Goal: Information Seeking & Learning: Learn about a topic

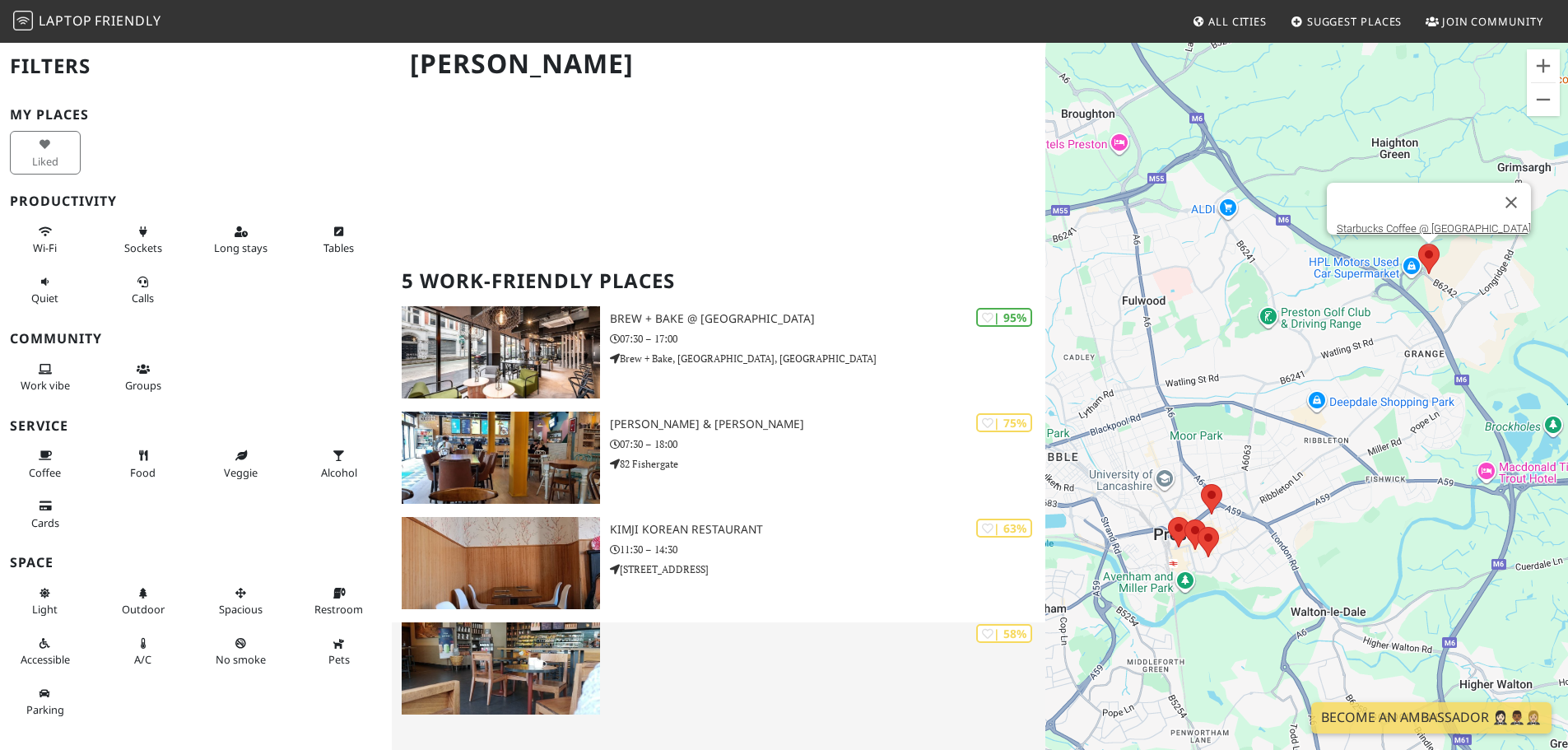
scroll to position [79, 0]
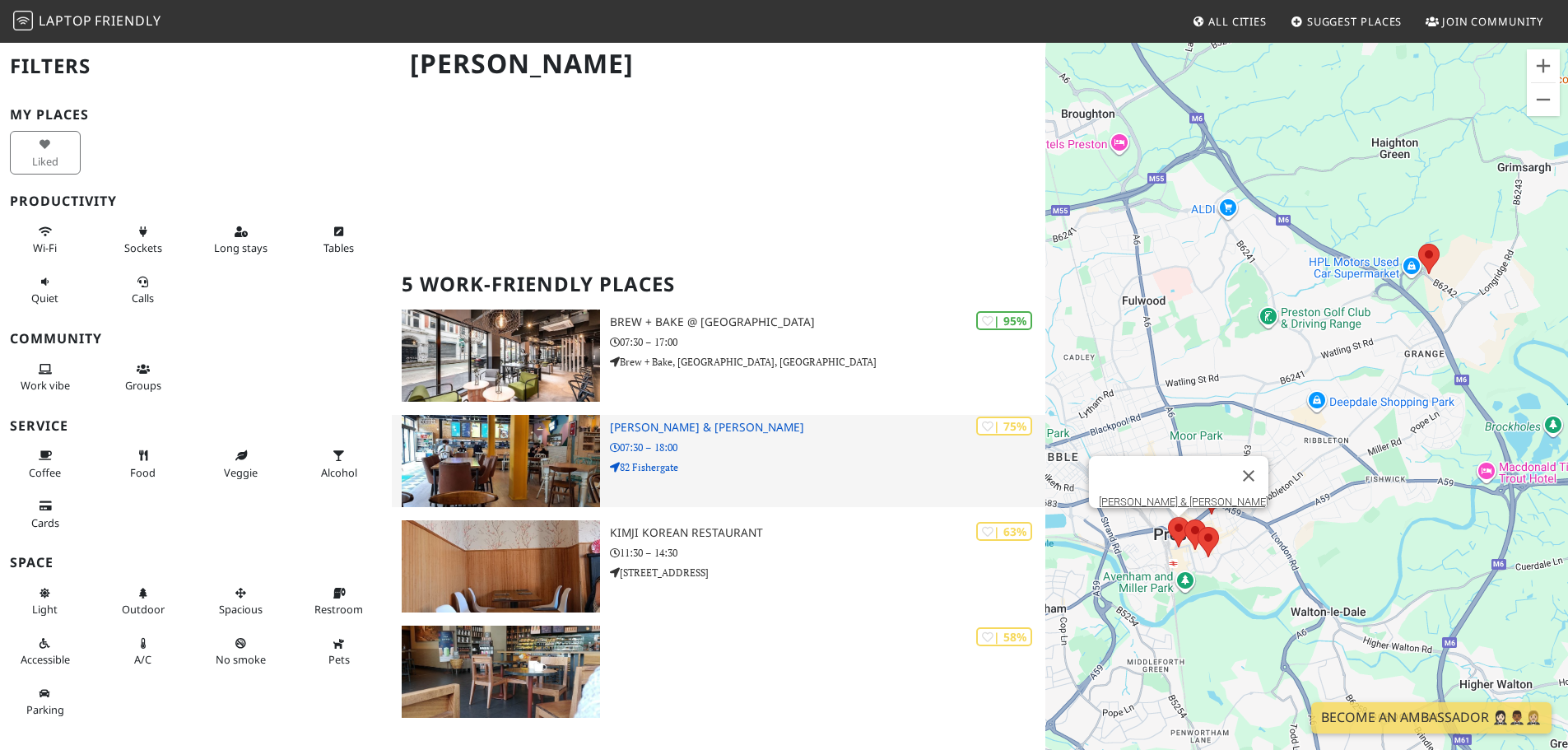
click at [766, 447] on p "07:30 – 18:00" at bounding box center [827, 447] width 435 height 16
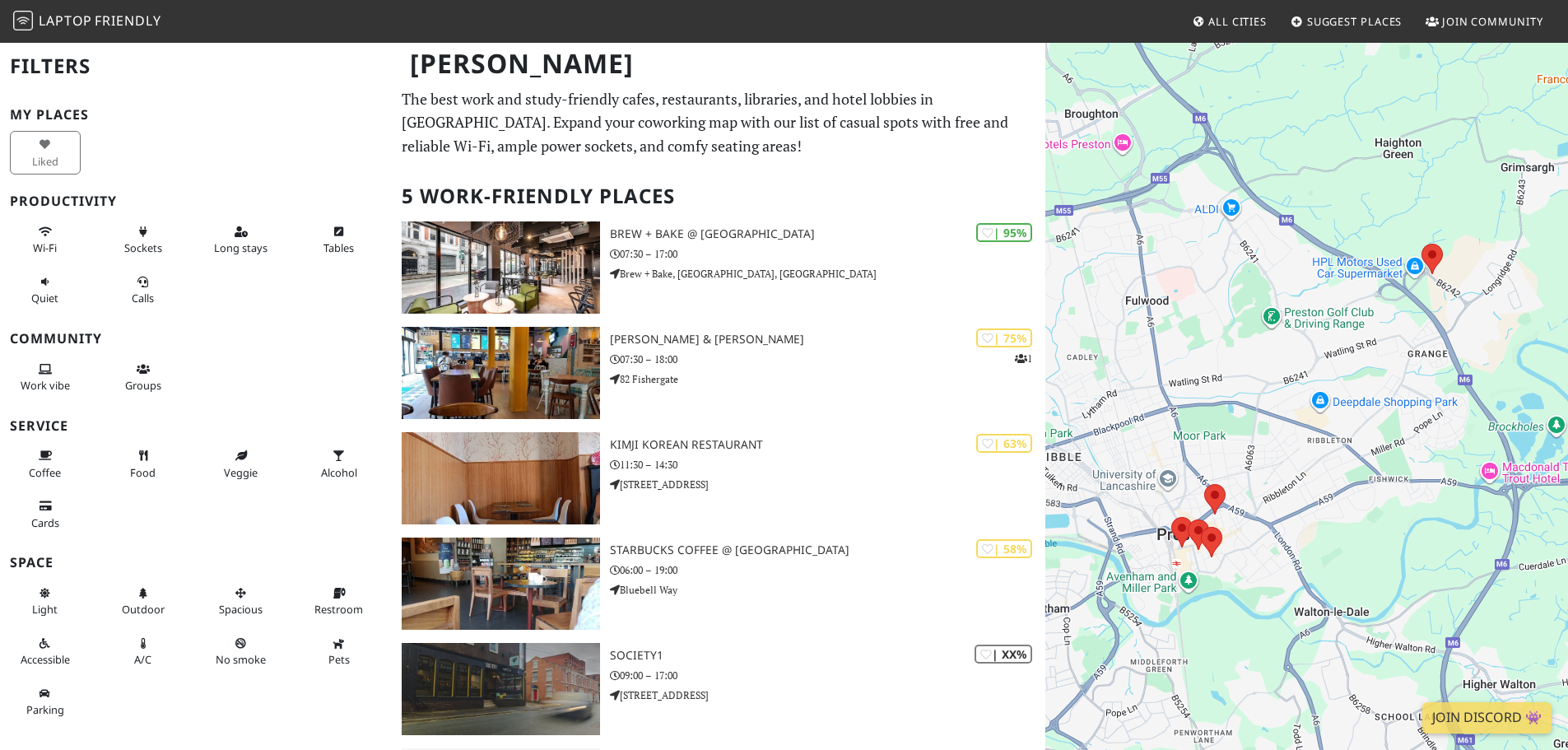
scroll to position [79, 0]
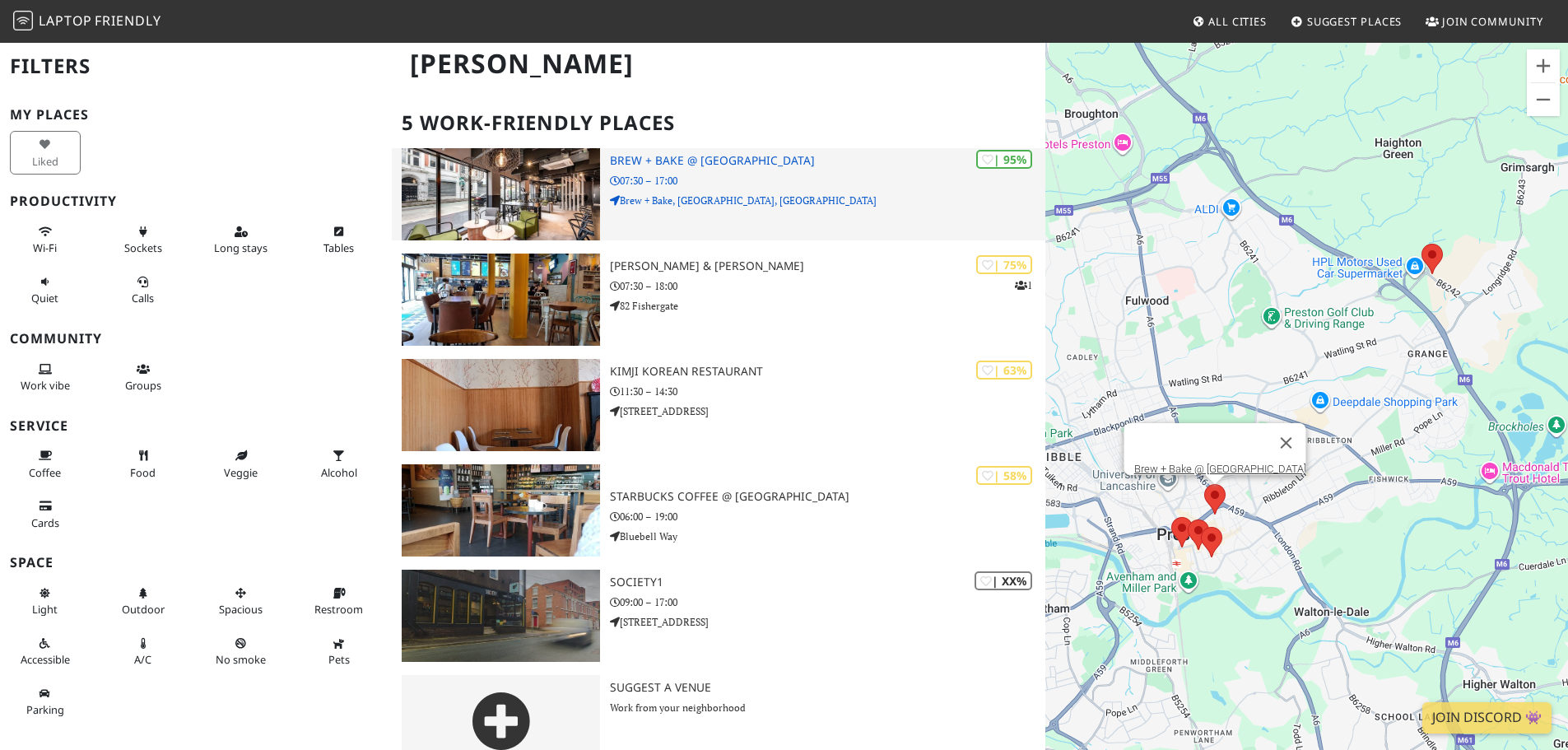
click at [766, 179] on p "07:30 – 17:00" at bounding box center [827, 180] width 435 height 16
